Goal: Use online tool/utility: Utilize a website feature to perform a specific function

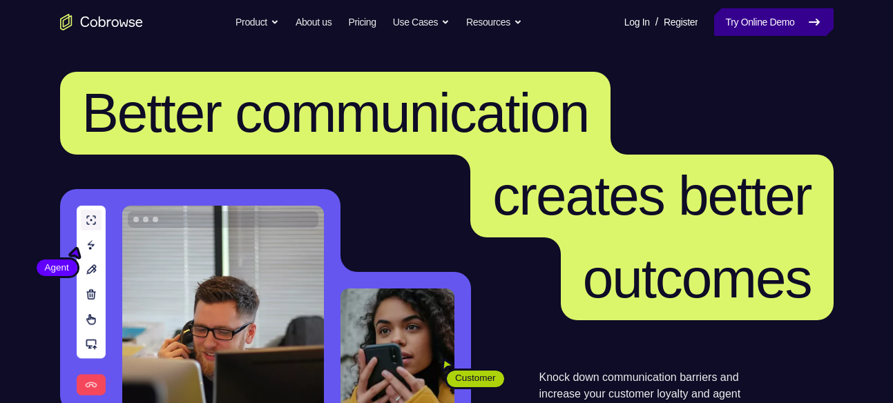
click at [721, 14] on link "Try Online Demo" at bounding box center [773, 22] width 119 height 28
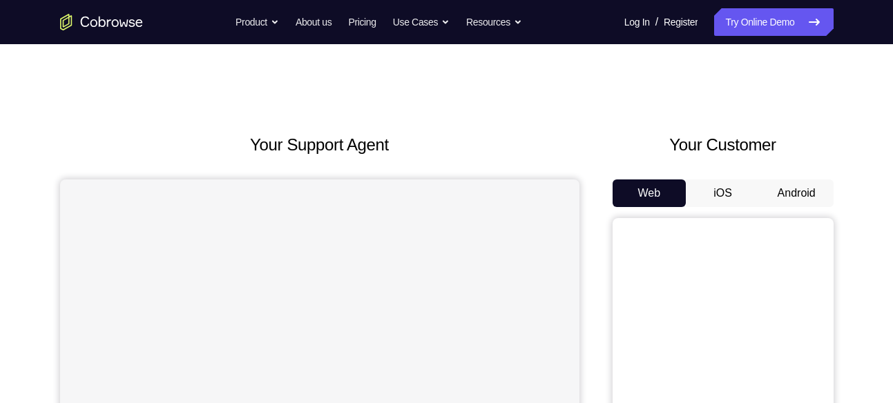
click at [820, 193] on button "Android" at bounding box center [796, 193] width 74 height 28
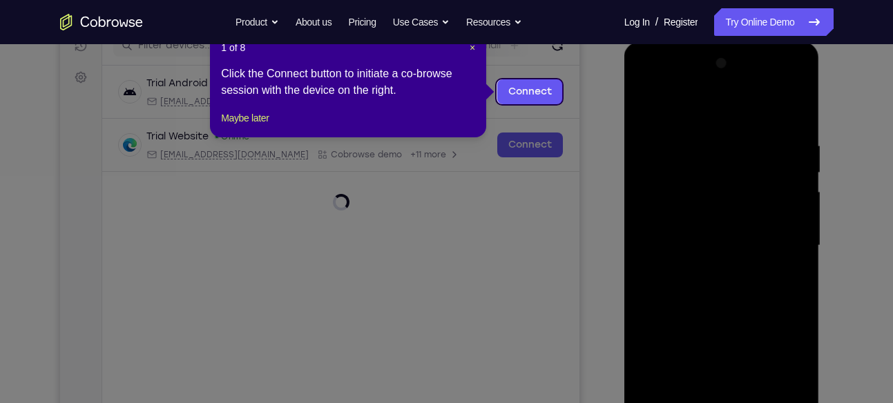
click at [466, 47] on header "1 of 8 ×" at bounding box center [348, 48] width 254 height 14
click at [469, 47] on span "×" at bounding box center [472, 47] width 6 height 11
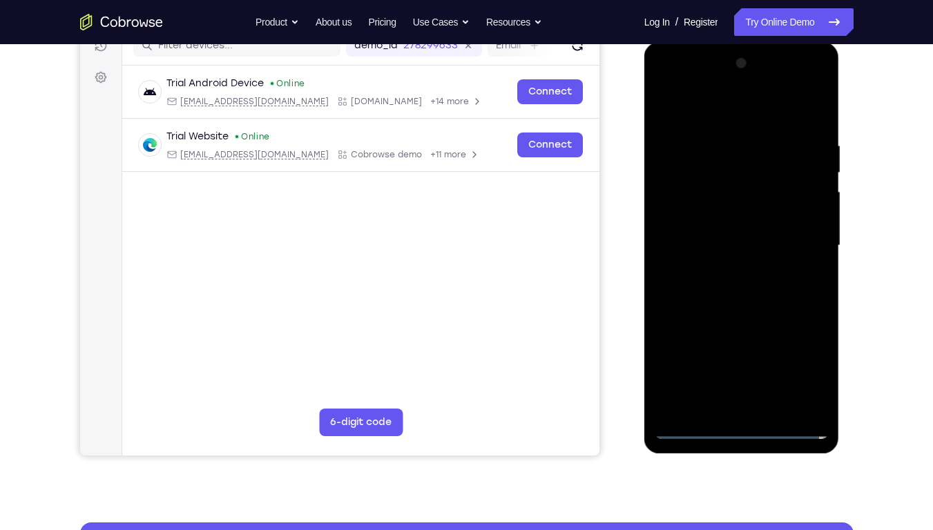
click at [745, 402] on div at bounding box center [741, 245] width 174 height 387
click at [744, 402] on div at bounding box center [741, 245] width 174 height 387
click at [798, 374] on div at bounding box center [741, 245] width 174 height 387
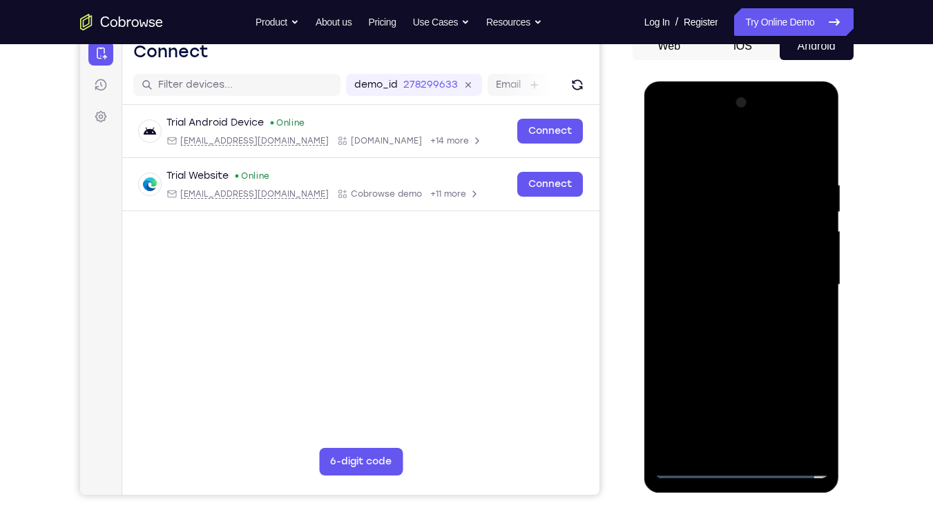
scroll to position [153, 0]
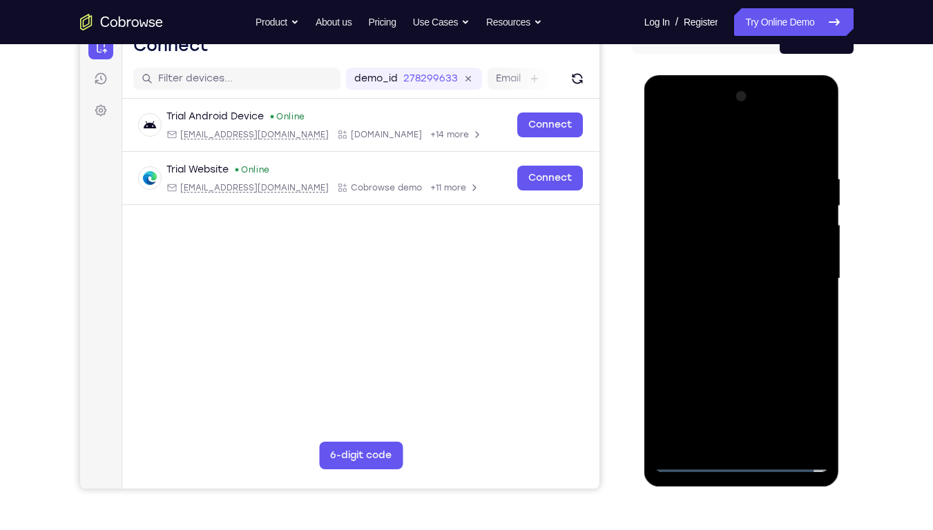
click at [710, 130] on div at bounding box center [741, 279] width 174 height 387
click at [711, 136] on div at bounding box center [741, 279] width 174 height 387
click at [804, 277] on div at bounding box center [741, 279] width 174 height 387
click at [727, 304] on div at bounding box center [741, 279] width 174 height 387
click at [743, 274] on div at bounding box center [741, 279] width 174 height 387
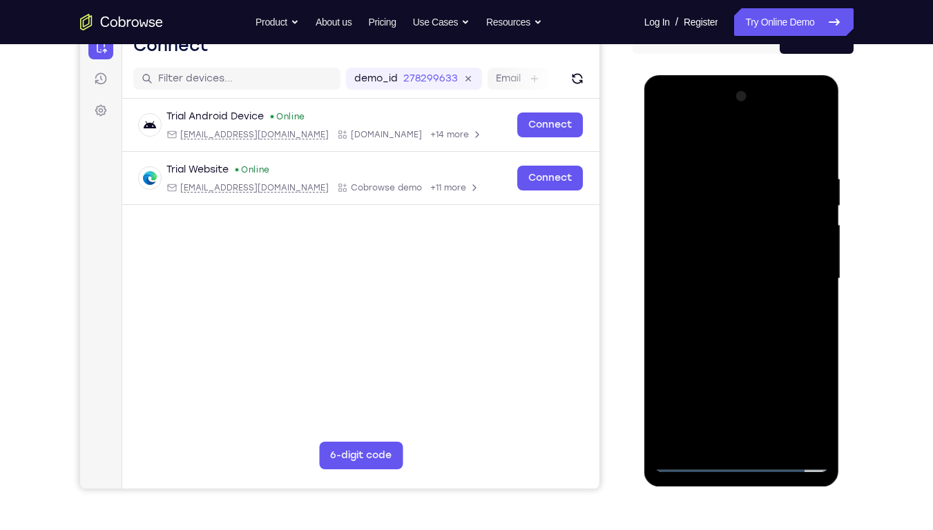
click at [712, 240] on div at bounding box center [741, 279] width 174 height 387
click at [730, 275] on div at bounding box center [741, 279] width 174 height 387
click at [744, 332] on div at bounding box center [741, 279] width 174 height 387
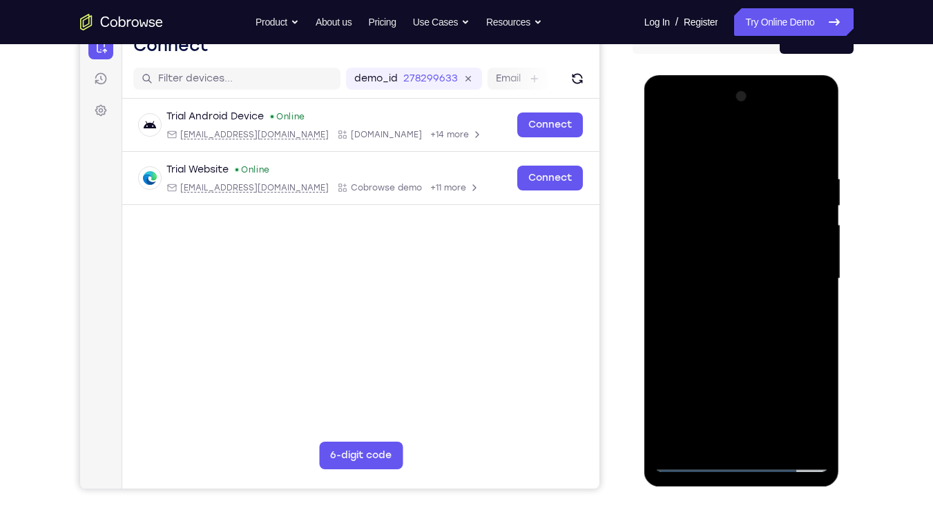
click at [742, 328] on div at bounding box center [741, 279] width 174 height 387
click at [737, 279] on div at bounding box center [741, 279] width 174 height 387
click at [806, 247] on div at bounding box center [741, 279] width 174 height 387
click at [756, 327] on div at bounding box center [741, 279] width 174 height 387
click at [808, 322] on div at bounding box center [741, 279] width 174 height 387
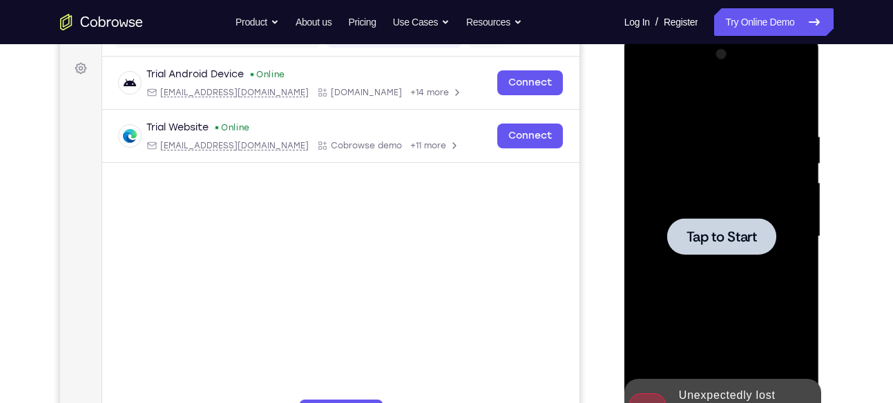
scroll to position [226, 0]
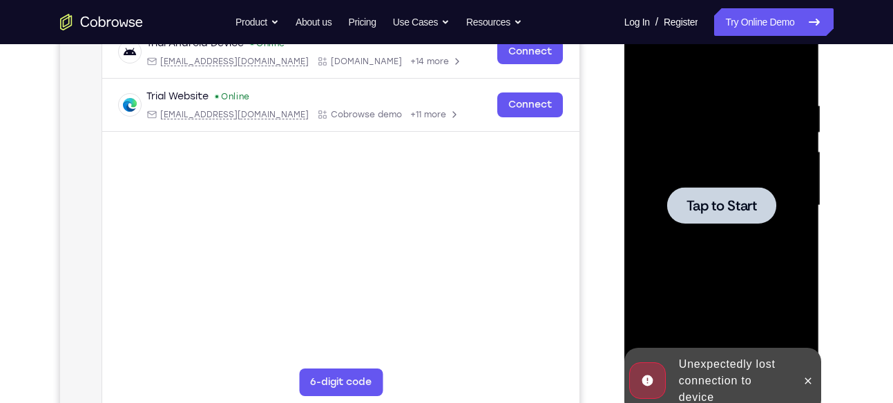
click at [699, 199] on span "Tap to Start" at bounding box center [721, 206] width 70 height 14
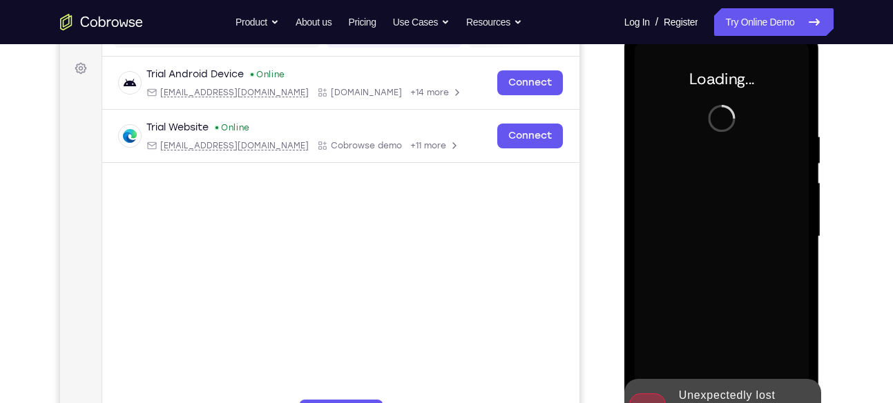
scroll to position [212, 0]
